Goal: Obtain resource: Download file/media

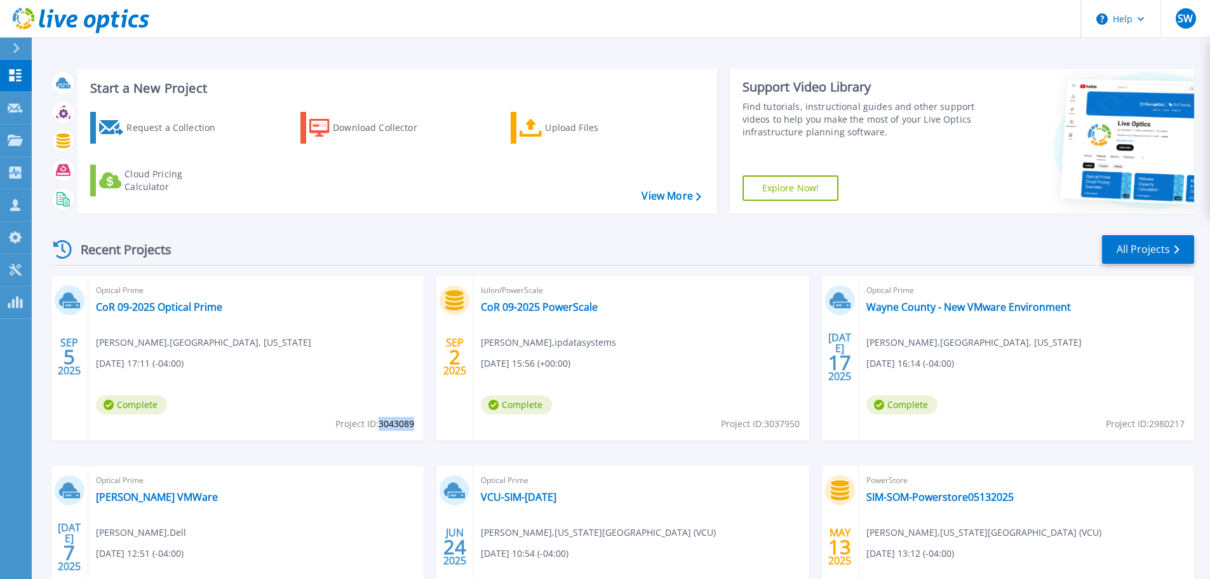
drag, startPoint x: 413, startPoint y: 422, endPoint x: 380, endPoint y: 423, distance: 33.0
click at [380, 423] on span "Project ID: 3043089" at bounding box center [374, 424] width 79 height 14
copy span "3043089"
click at [186, 310] on link "CoR 09-2025 Optical Prime" at bounding box center [159, 306] width 126 height 13
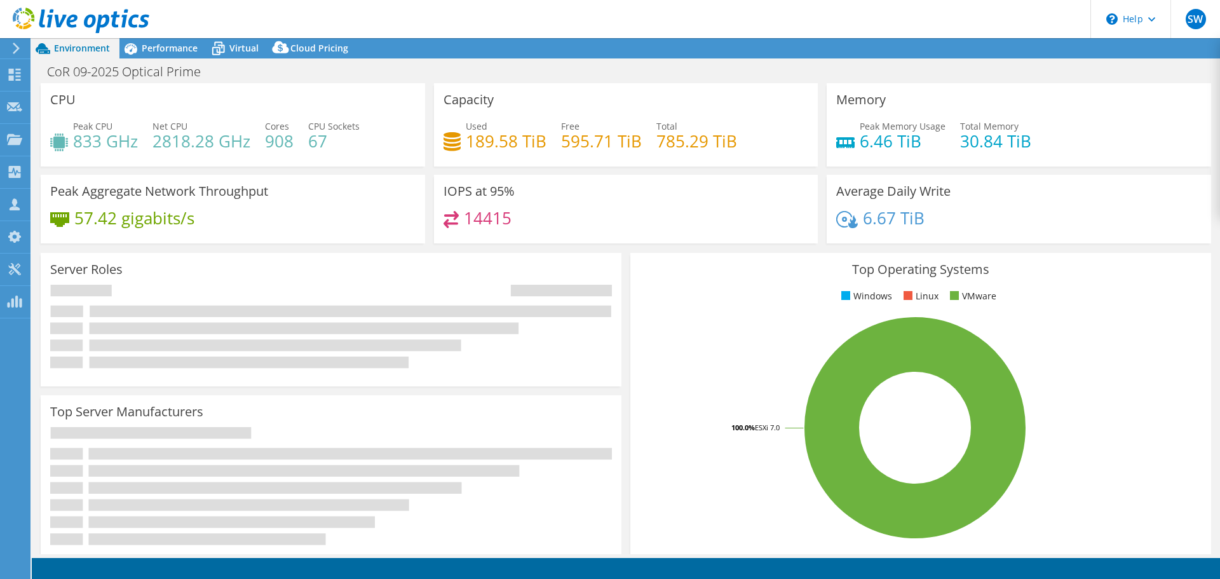
select select "USD"
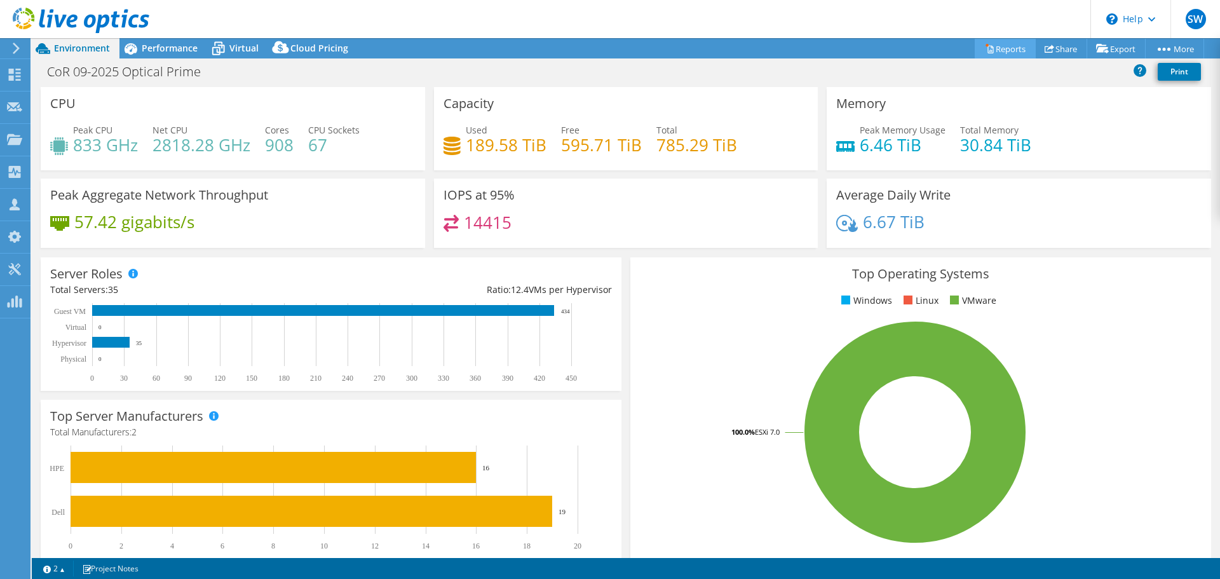
click at [1009, 49] on link "Reports" at bounding box center [1004, 49] width 61 height 20
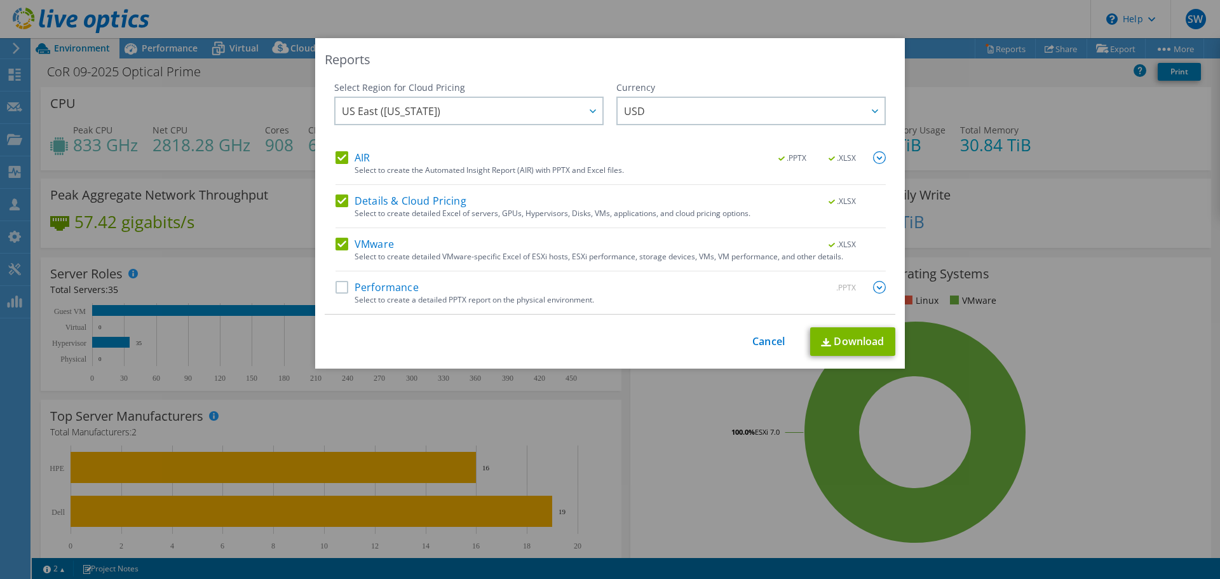
click at [342, 289] on label "Performance" at bounding box center [376, 287] width 83 height 13
click at [0, 0] on input "Performance" at bounding box center [0, 0] width 0 height 0
click at [828, 340] on link "Download" at bounding box center [852, 341] width 85 height 29
drag, startPoint x: 756, startPoint y: 347, endPoint x: 761, endPoint y: 340, distance: 8.1
click at [756, 346] on link "Cancel" at bounding box center [768, 341] width 32 height 12
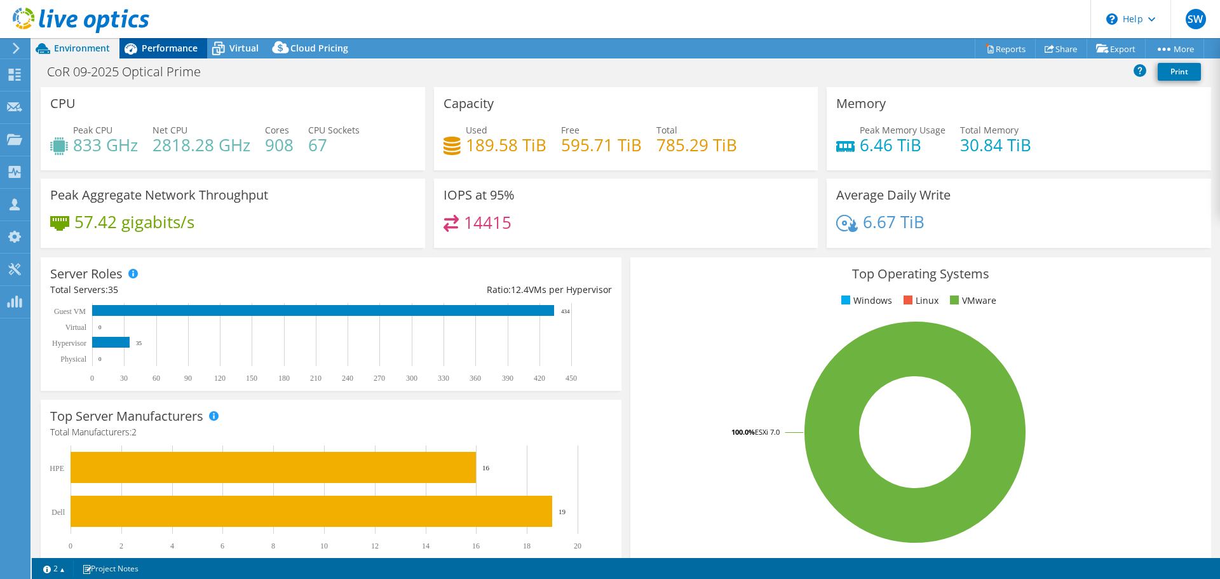
click at [138, 46] on icon at bounding box center [130, 48] width 22 height 22
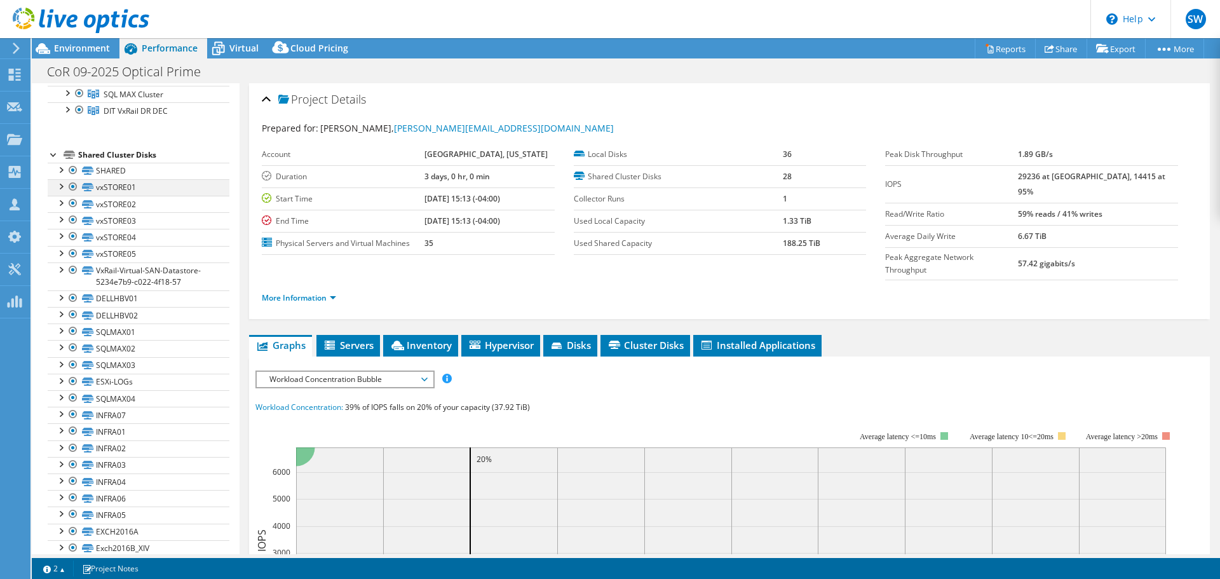
scroll to position [191, 0]
click at [61, 191] on div at bounding box center [60, 184] width 13 height 13
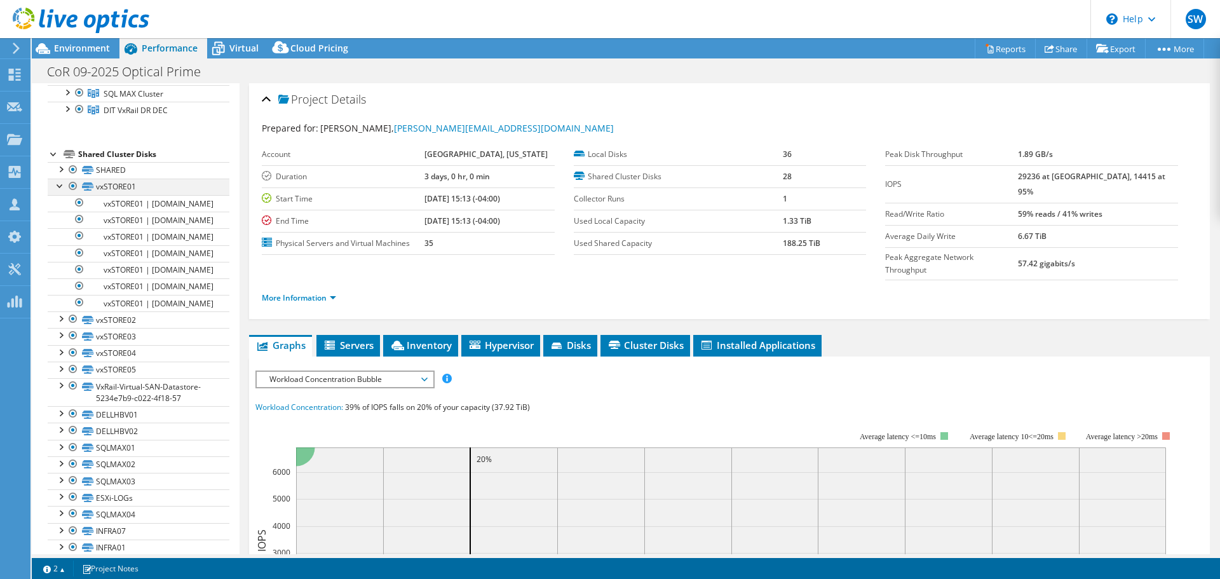
click at [61, 191] on div at bounding box center [60, 184] width 13 height 13
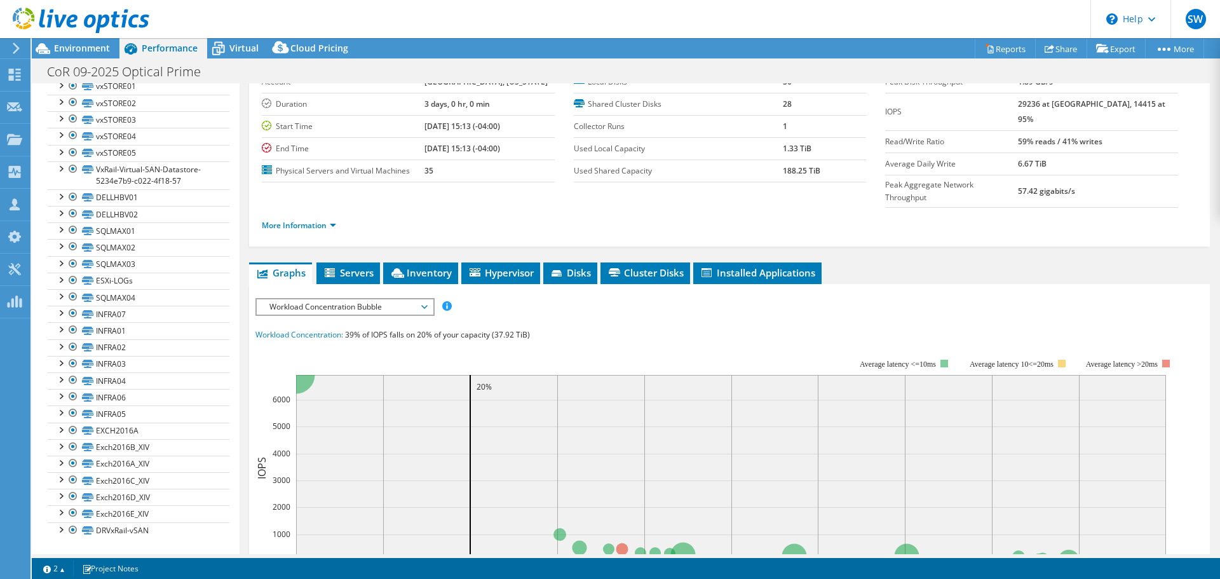
scroll to position [0, 0]
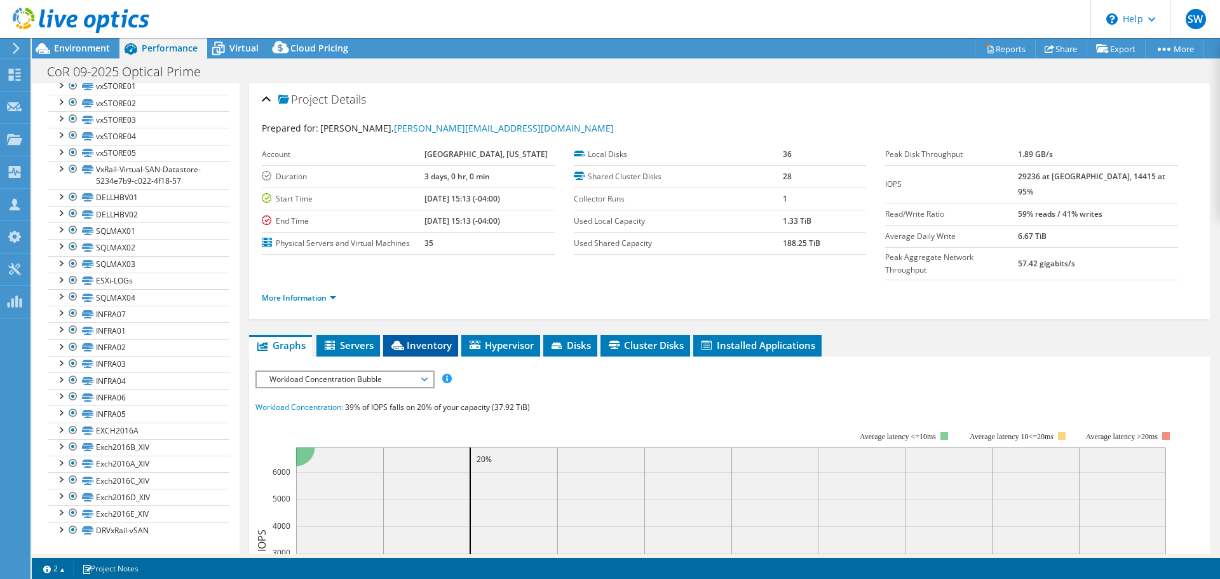
click at [414, 339] on span "Inventory" at bounding box center [420, 345] width 62 height 13
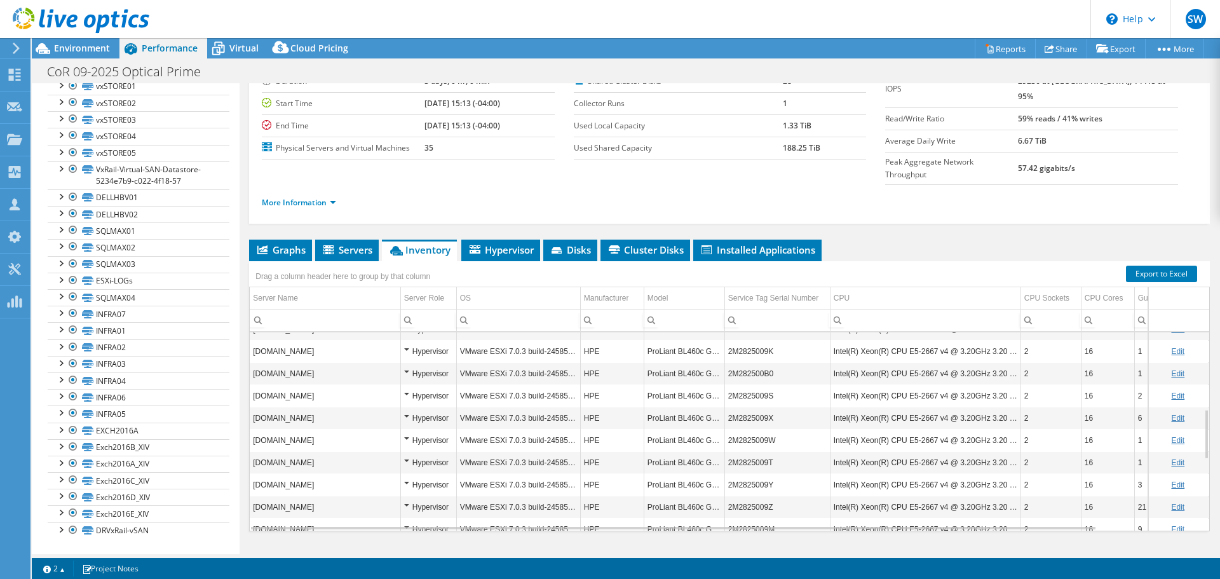
scroll to position [305, 0]
